Goal: Register for event/course

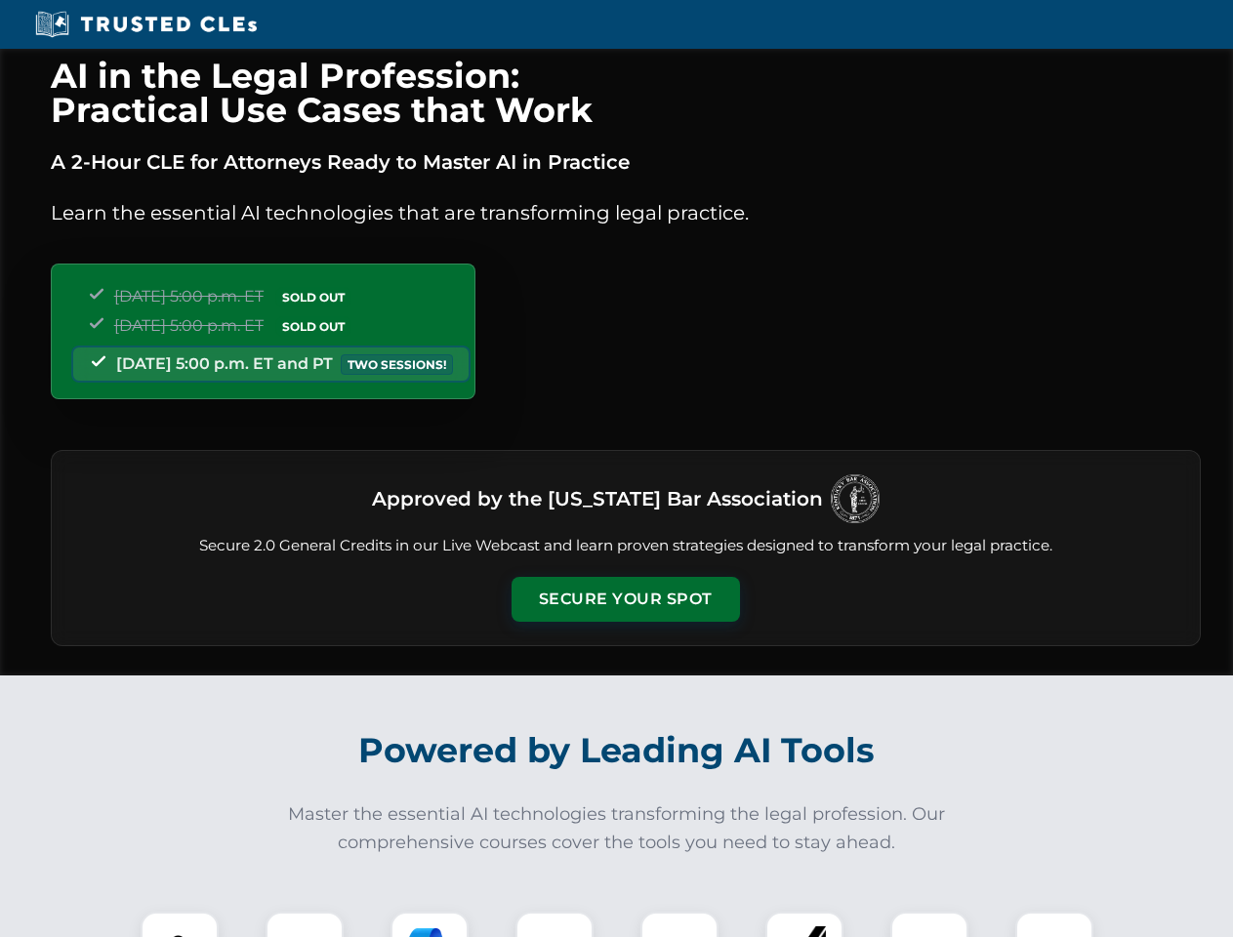
click at [625, 599] on button "Secure Your Spot" at bounding box center [625, 599] width 228 height 45
click at [180, 924] on img at bounding box center [179, 950] width 57 height 57
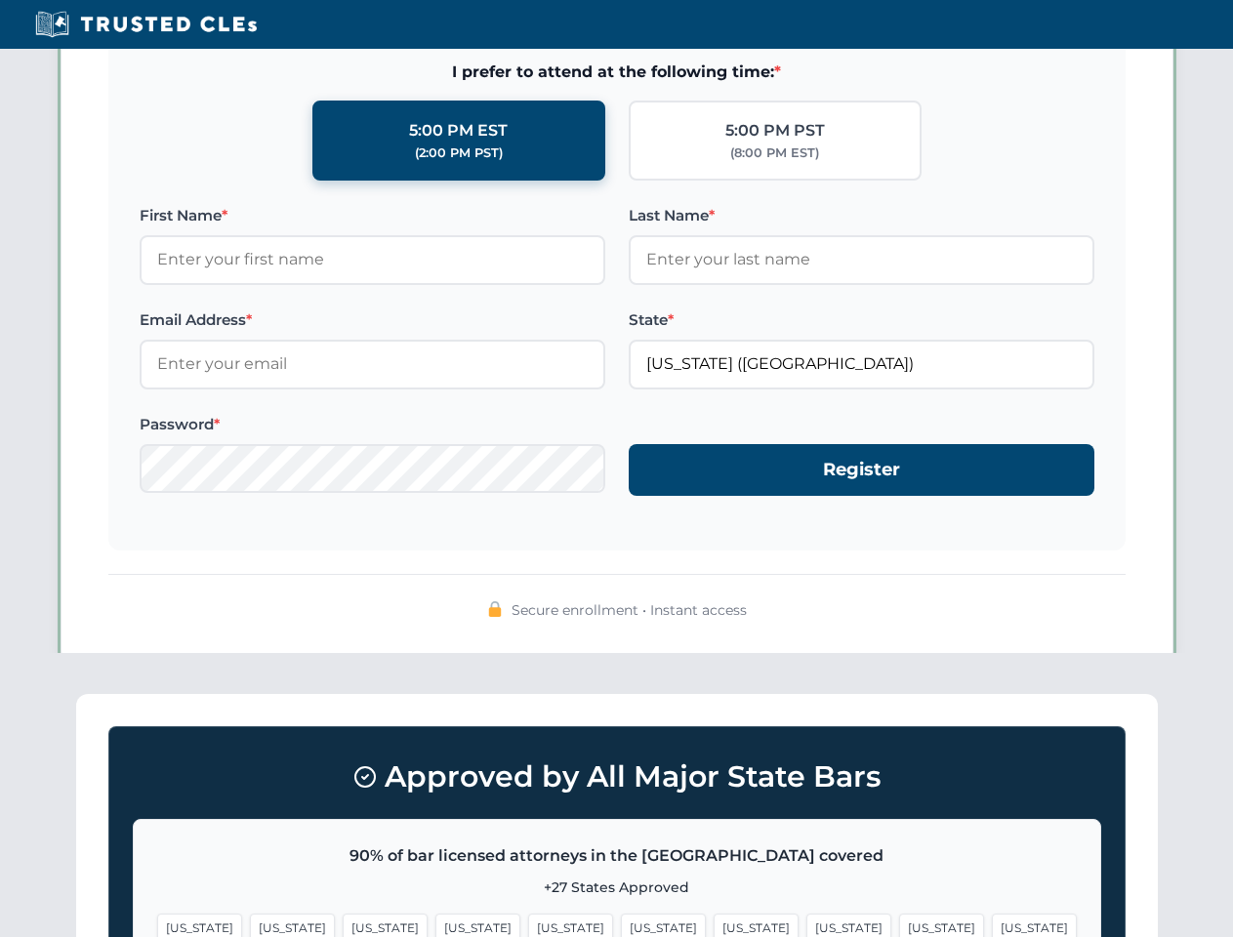
click at [713, 924] on span "[US_STATE]" at bounding box center [755, 927] width 85 height 28
click at [899, 924] on span "[US_STATE]" at bounding box center [941, 927] width 85 height 28
